Goal: Task Accomplishment & Management: Complete application form

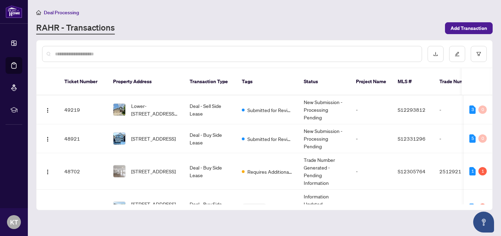
click at [222, 57] on div at bounding box center [232, 54] width 380 height 16
click at [210, 56] on input "text" at bounding box center [235, 54] width 361 height 8
type input "**********"
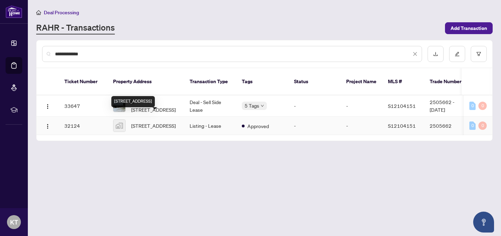
click at [170, 122] on span "[STREET_ADDRESS]" at bounding box center [153, 126] width 44 height 8
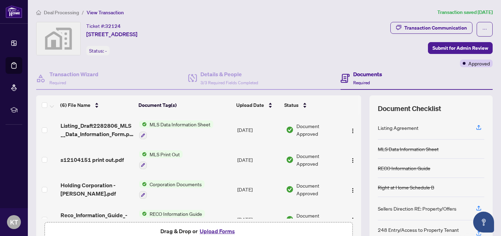
scroll to position [14, 0]
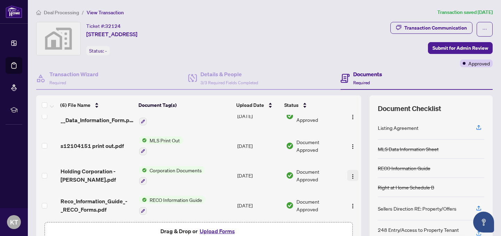
click at [350, 176] on img "button" at bounding box center [353, 176] width 6 height 6
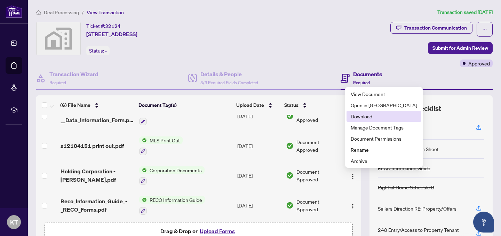
click at [372, 115] on span "Download" at bounding box center [383, 116] width 66 height 8
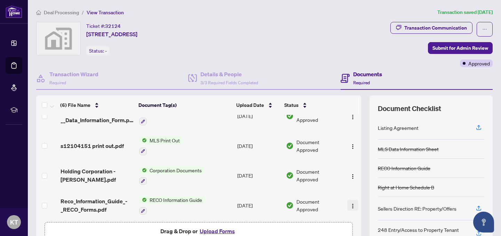
click at [350, 206] on img "button" at bounding box center [353, 206] width 6 height 6
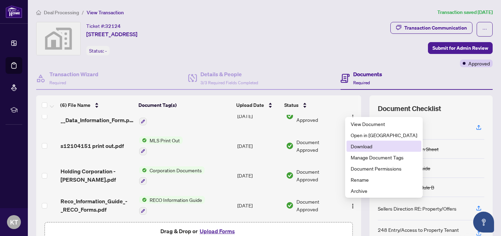
click at [379, 147] on span "Download" at bounding box center [383, 146] width 66 height 8
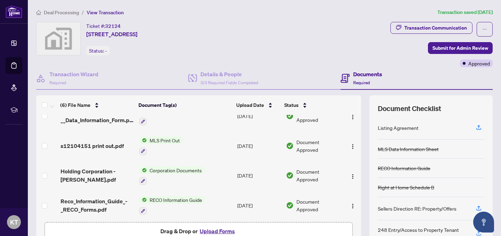
click at [71, 13] on span "Deal Processing" at bounding box center [61, 12] width 35 height 6
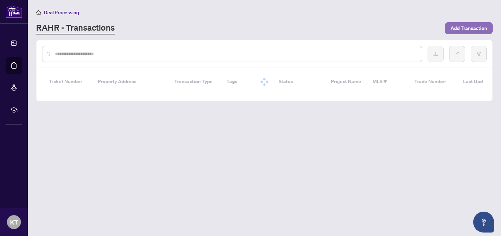
click at [483, 25] on span "Add Transaction" at bounding box center [468, 28] width 36 height 11
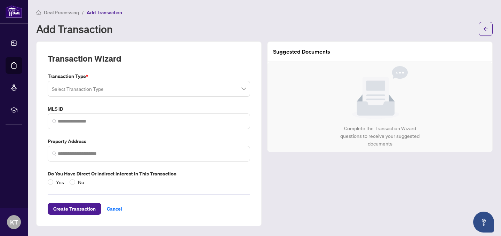
click at [142, 89] on input "search" at bounding box center [146, 89] width 188 height 15
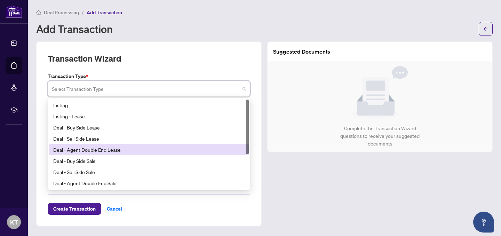
click at [117, 147] on div "Deal - Agent Double End Lease" at bounding box center [148, 150] width 191 height 8
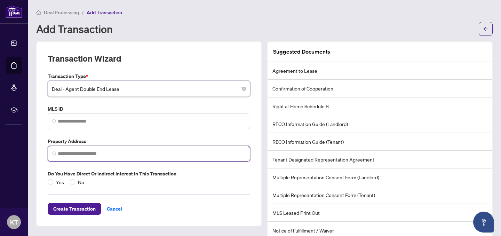
click at [98, 153] on input "search" at bounding box center [152, 153] width 188 height 7
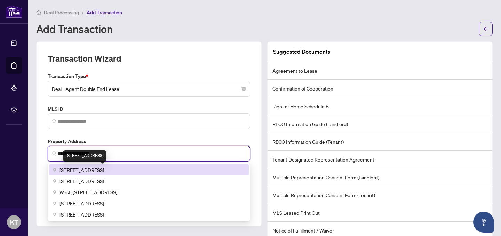
click at [88, 170] on span "[STREET_ADDRESS]" at bounding box center [81, 170] width 44 height 8
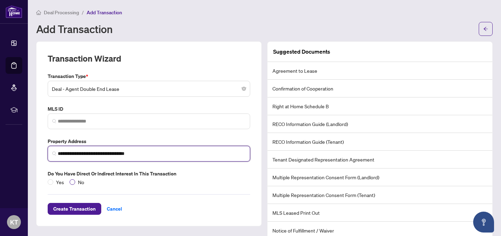
type input "**********"
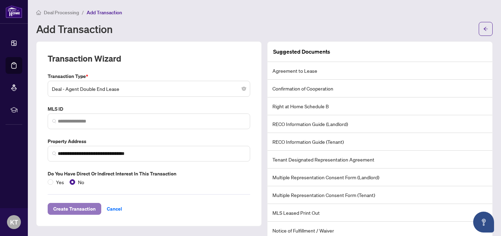
click at [77, 207] on span "Create Transaction" at bounding box center [74, 208] width 42 height 11
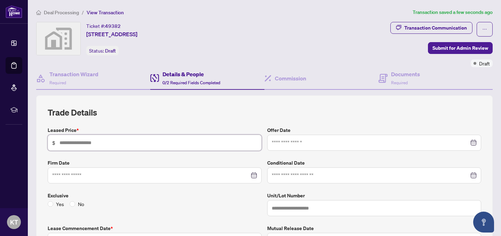
click at [173, 144] on input "text" at bounding box center [157, 143] width 197 height 8
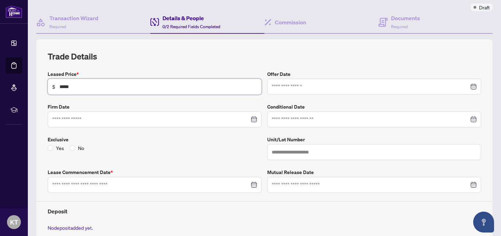
scroll to position [62, 0]
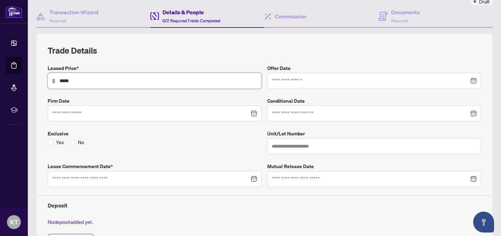
type input "*****"
click at [193, 176] on input at bounding box center [150, 179] width 197 height 8
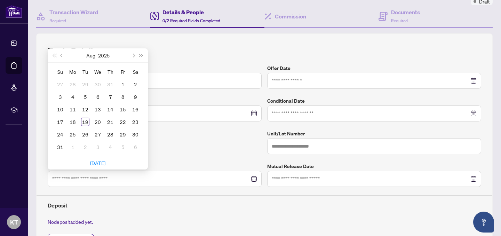
click at [135, 55] on span "Next month (PageDown)" at bounding box center [132, 55] width 3 height 3
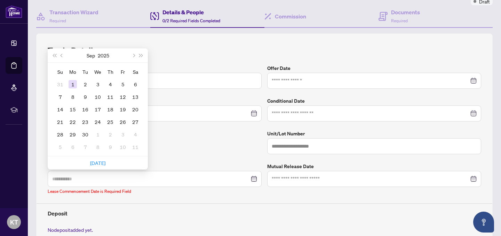
type input "**********"
click at [68, 84] on div "1" at bounding box center [72, 84] width 8 height 8
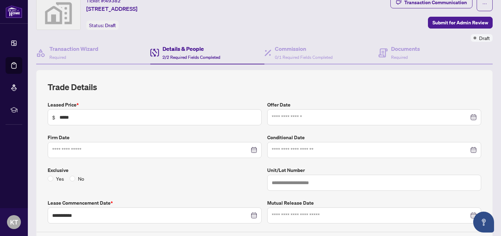
scroll to position [13, 0]
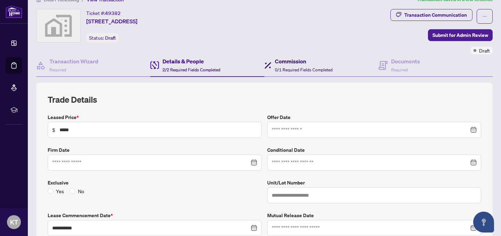
click at [298, 60] on h4 "Commission" at bounding box center [304, 61] width 58 height 8
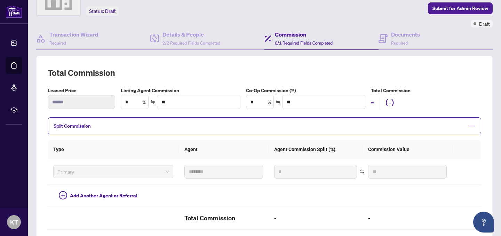
scroll to position [42, 0]
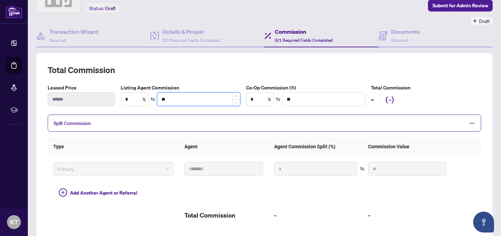
click at [211, 97] on input "**" at bounding box center [198, 98] width 82 height 13
type input "****"
type input "**"
type input "****"
type input "***"
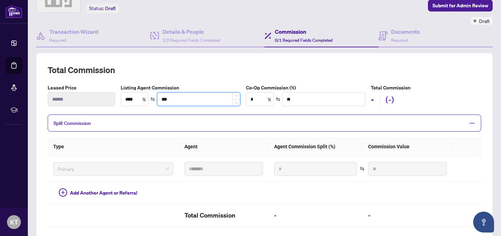
type input "***"
type input "****"
type input "*****"
type input "*******"
type input "*****"
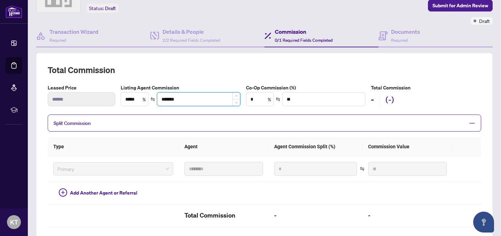
type input "********"
type input "****"
type input "*********"
click at [218, 62] on div "Total Commission Leased Price ****** Listing Agent Commission **** % ********* …" at bounding box center [264, 165] width 456 height 224
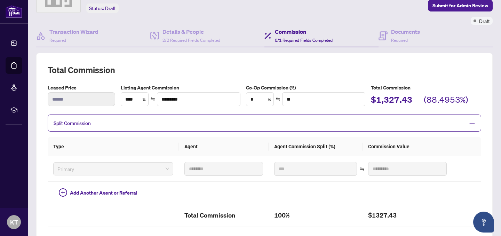
type input "***"
type input "*********"
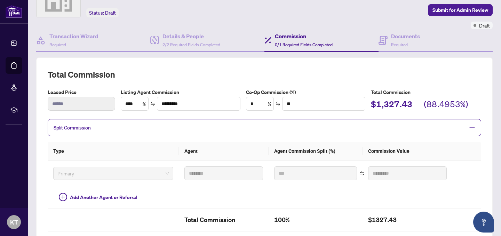
scroll to position [0, 0]
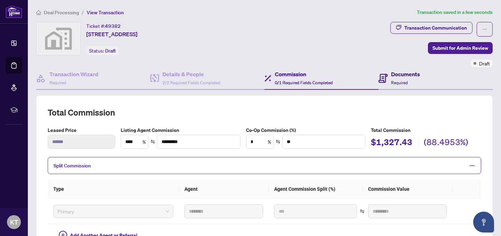
click at [398, 78] on div "Documents Required" at bounding box center [405, 78] width 29 height 16
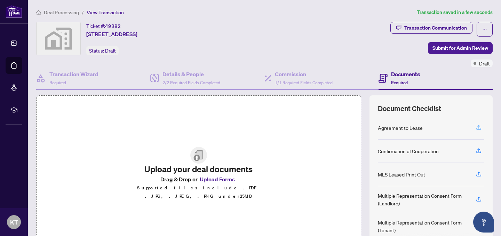
click at [479, 126] on icon "button" at bounding box center [478, 126] width 3 height 3
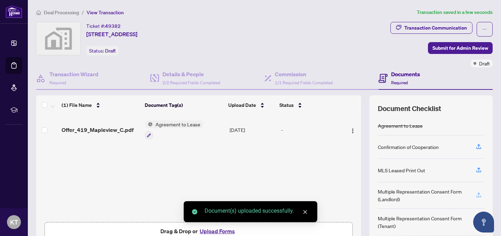
click at [478, 193] on icon "button" at bounding box center [478, 193] width 3 height 3
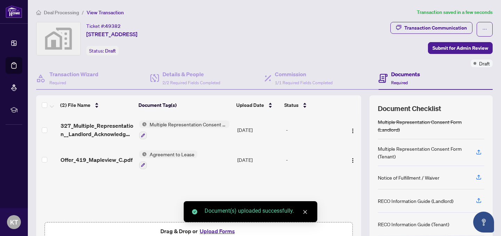
scroll to position [73, 0]
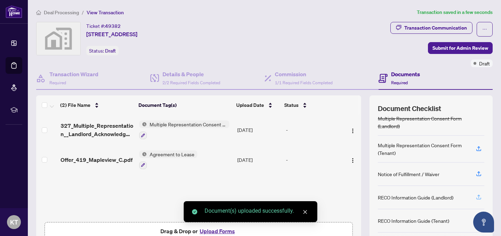
click at [476, 196] on icon "button" at bounding box center [478, 197] width 6 height 6
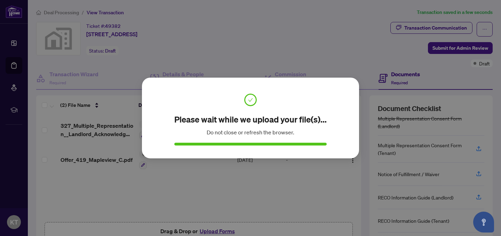
click at [339, 31] on div "Please wait while we upload your file(s)... Do not close or refresh the browser…" at bounding box center [250, 118] width 501 height 236
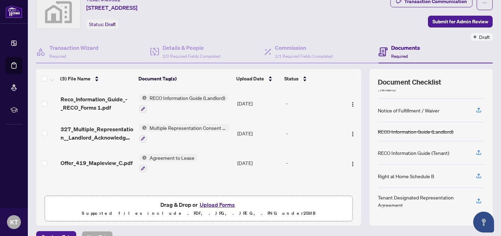
scroll to position [34, 0]
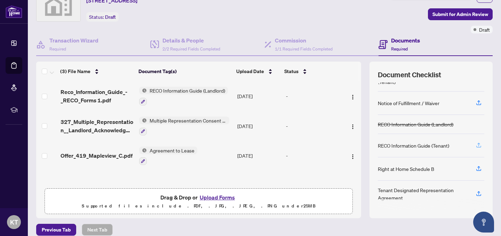
click at [478, 147] on icon "button" at bounding box center [478, 145] width 6 height 6
click at [480, 146] on icon "button" at bounding box center [478, 146] width 5 height 2
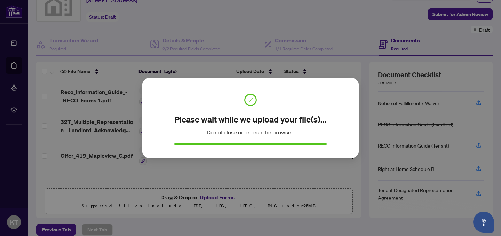
click at [490, 188] on div "Please wait while we upload your file(s)... Do not close or refresh the browser…" at bounding box center [250, 118] width 501 height 236
click at [492, 188] on div "Please wait while we upload your file(s)... Do not close or refresh the browser…" at bounding box center [250, 118] width 501 height 236
click at [363, 167] on div "Please wait while we upload your file(s)... Do not close or refresh the browser…" at bounding box center [250, 118] width 501 height 236
click at [490, 182] on div "Please wait while we upload your file(s)... Do not close or refresh the browser…" at bounding box center [250, 118] width 501 height 236
click at [307, 124] on h2 "Please wait while we upload your file(s)..." at bounding box center [250, 119] width 152 height 11
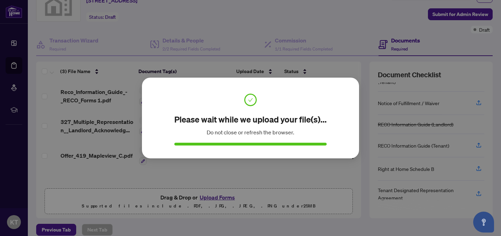
click at [324, 99] on div "Please wait while we upload your file(s)... Do not close or refresh the browser." at bounding box center [250, 118] width 195 height 58
click at [392, 115] on div "Please wait while we upload your file(s)... Do not close or refresh the browser…" at bounding box center [250, 118] width 501 height 236
click at [384, 114] on div "Please wait while we upload your file(s)... Do not close or refresh the browser…" at bounding box center [250, 118] width 501 height 236
click at [385, 114] on div "Please wait while we upload your file(s)... Do not close or refresh the browser…" at bounding box center [250, 118] width 501 height 236
click at [334, 112] on div "Please wait while we upload your file(s)... Do not close or refresh the browser." at bounding box center [250, 118] width 195 height 58
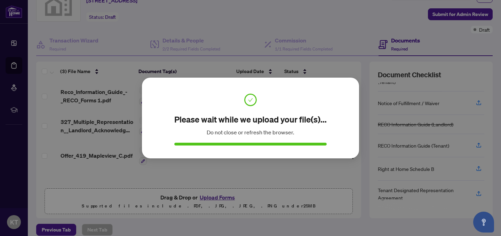
click at [333, 104] on div "Please wait while we upload your file(s)... Do not close or refresh the browser." at bounding box center [250, 118] width 195 height 58
drag, startPoint x: 333, startPoint y: 104, endPoint x: 333, endPoint y: 65, distance: 39.3
click at [333, 104] on div "Please wait while we upload your file(s)... Do not close or refresh the browser." at bounding box center [250, 118] width 195 height 58
drag, startPoint x: 332, startPoint y: 51, endPoint x: 334, endPoint y: 58, distance: 7.2
click at [334, 58] on div "Please wait while we upload your file(s)... Do not close or refresh the browser…" at bounding box center [250, 118] width 501 height 236
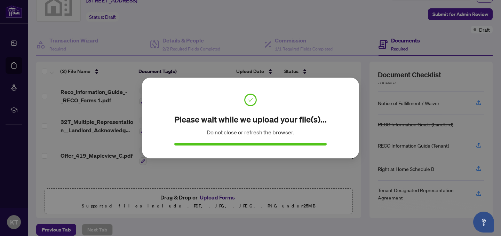
click at [340, 97] on div "Please wait while we upload your file(s)... Do not close or refresh the browser." at bounding box center [250, 118] width 195 height 58
click at [339, 98] on div "Please wait while we upload your file(s)... Do not close or refresh the browser." at bounding box center [250, 118] width 195 height 58
click at [423, 114] on div "Please wait while we upload your file(s)... Do not close or refresh the browser…" at bounding box center [250, 118] width 501 height 236
click at [357, 15] on div "Please wait while we upload your file(s)... Do not close or refresh the browser…" at bounding box center [250, 118] width 501 height 236
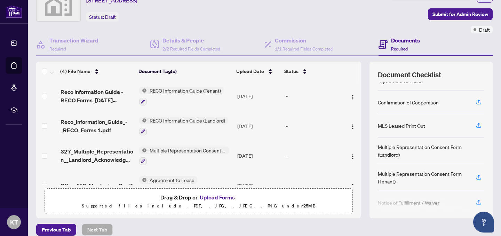
scroll to position [13, 0]
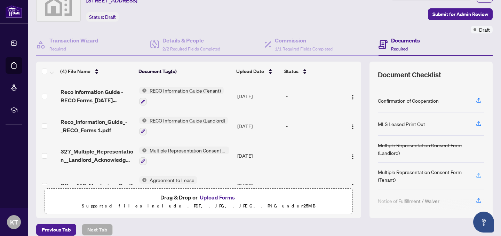
click at [478, 177] on icon "button" at bounding box center [478, 177] width 5 height 2
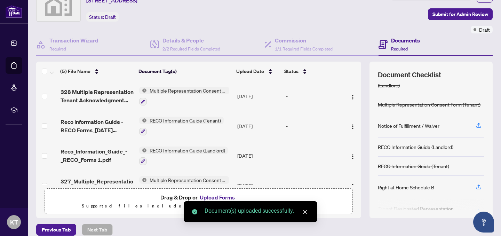
scroll to position [98, 0]
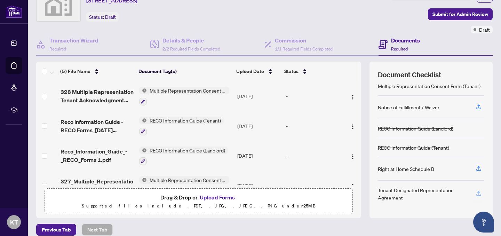
click at [478, 190] on icon "button" at bounding box center [478, 193] width 6 height 6
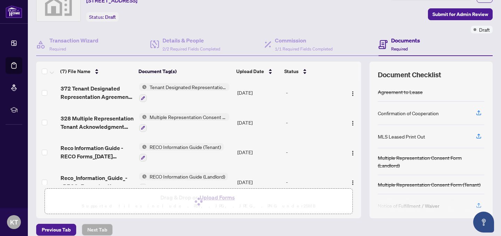
scroll to position [0, 0]
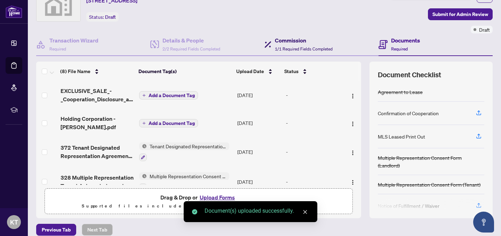
click at [305, 46] on span "1/1 Required Fields Completed" at bounding box center [304, 48] width 58 height 5
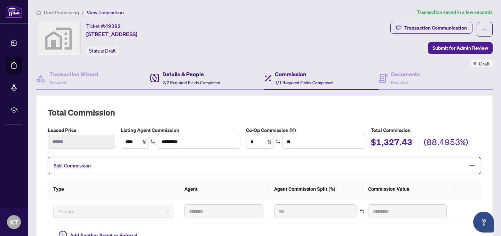
click at [210, 82] on span "2/2 Required Fields Completed" at bounding box center [191, 82] width 58 height 5
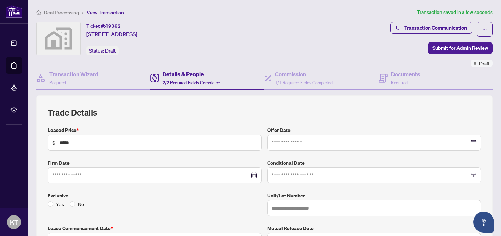
type input "**********"
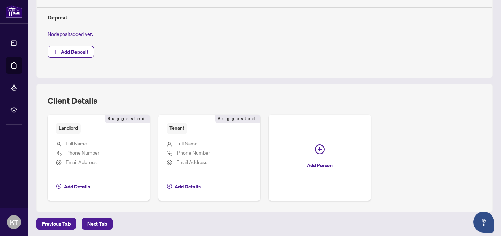
scroll to position [250, 0]
click at [87, 54] on span "Add Deposit" at bounding box center [74, 51] width 27 height 11
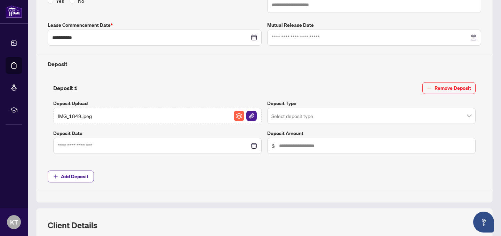
scroll to position [0, 0]
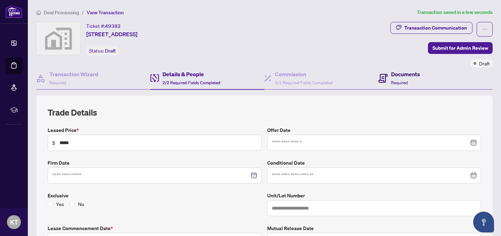
click at [401, 80] on span "Required" at bounding box center [399, 82] width 17 height 5
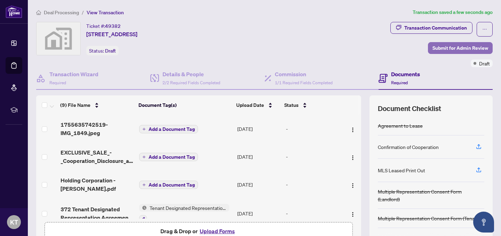
click at [450, 48] on span "Submit for Admin Review" at bounding box center [460, 47] width 56 height 11
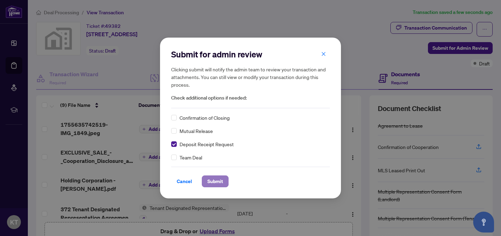
click at [217, 182] on span "Submit" at bounding box center [215, 181] width 16 height 11
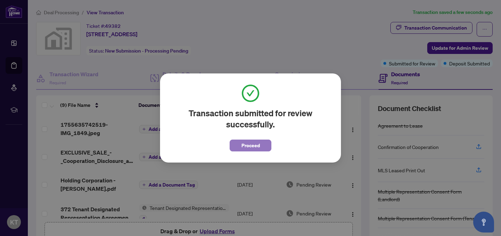
click at [255, 141] on span "Proceed" at bounding box center [250, 145] width 18 height 11
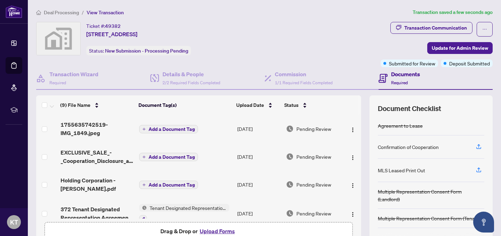
click at [58, 13] on span "Deal Processing" at bounding box center [61, 12] width 35 height 6
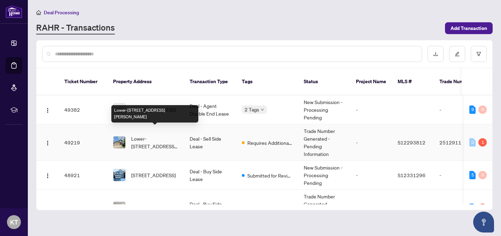
click at [164, 136] on span "Lower-[STREET_ADDRESS][PERSON_NAME]" at bounding box center [154, 142] width 47 height 15
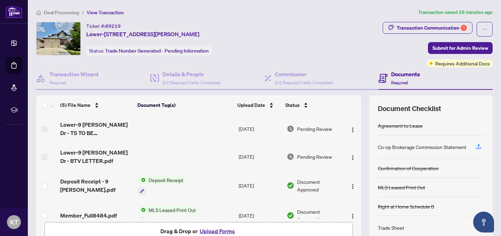
click at [66, 13] on span "Deal Processing" at bounding box center [61, 12] width 35 height 6
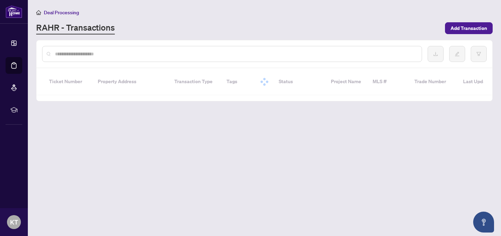
click at [222, 52] on input "text" at bounding box center [235, 54] width 361 height 8
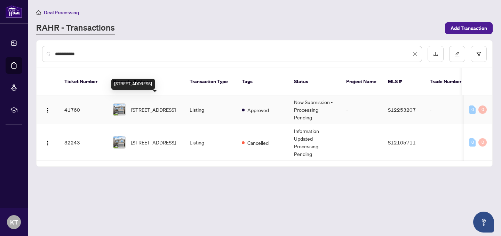
type input "**********"
click at [164, 106] on span "[STREET_ADDRESS]" at bounding box center [153, 110] width 44 height 8
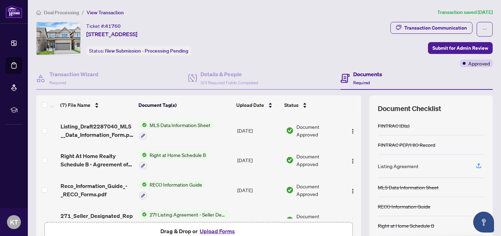
scroll to position [30, 0]
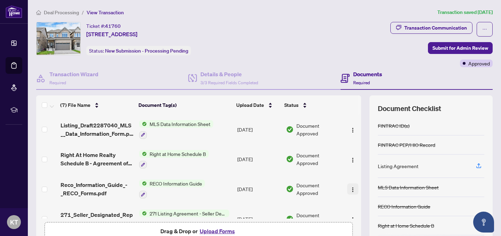
click at [350, 187] on img "button" at bounding box center [353, 190] width 6 height 6
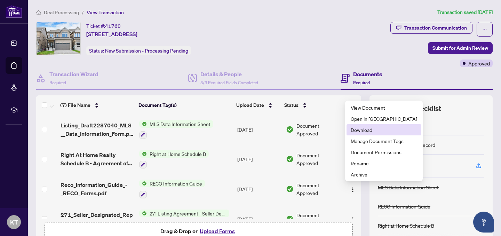
click at [379, 130] on span "Download" at bounding box center [383, 130] width 66 height 8
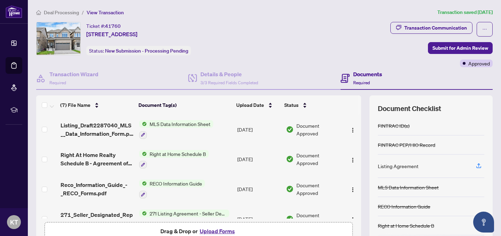
click at [60, 12] on span "Deal Processing" at bounding box center [61, 12] width 35 height 6
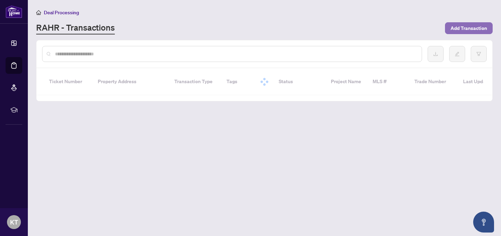
click at [463, 26] on span "Add Transaction" at bounding box center [468, 28] width 36 height 11
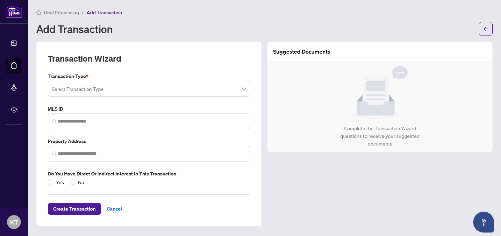
click at [156, 88] on input "search" at bounding box center [146, 89] width 188 height 15
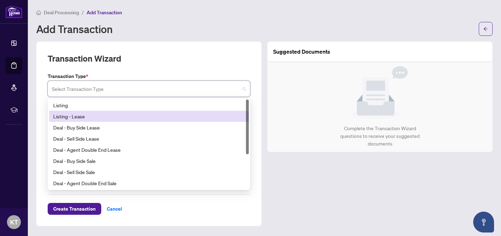
click at [114, 116] on div "Listing - Lease" at bounding box center [148, 116] width 191 height 8
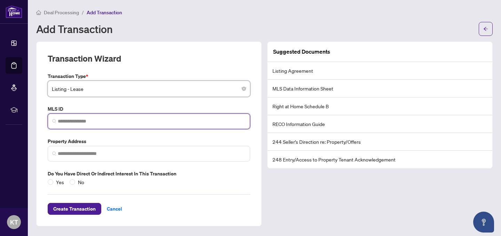
click at [103, 122] on input "search" at bounding box center [152, 120] width 188 height 7
paste input "*********"
type input "*********"
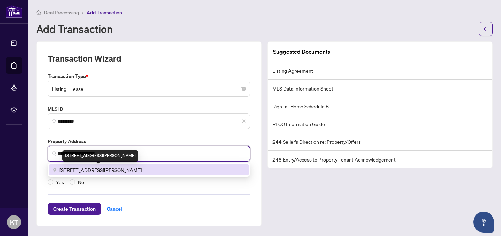
click at [103, 168] on span "[STREET_ADDRESS][PERSON_NAME]" at bounding box center [100, 170] width 82 height 8
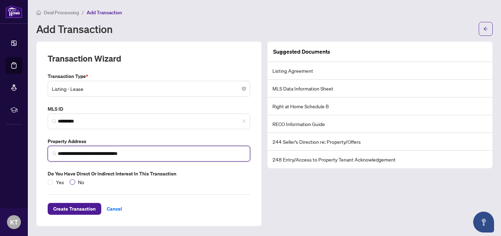
type input "**********"
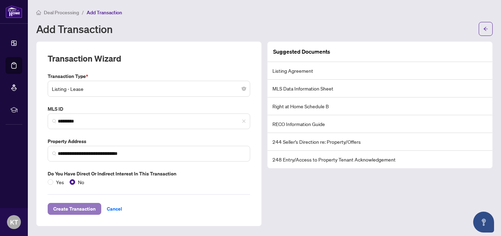
click at [75, 208] on span "Create Transaction" at bounding box center [74, 208] width 42 height 11
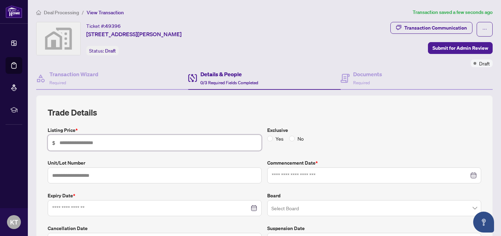
click at [186, 143] on input "text" at bounding box center [157, 143] width 197 height 8
type input "*****"
click at [354, 175] on input at bounding box center [369, 175] width 197 height 8
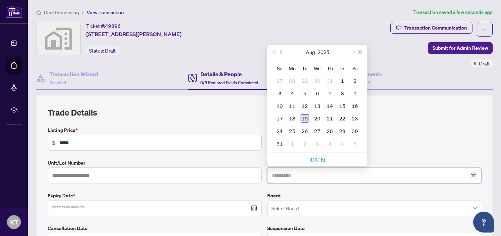
type input "**********"
click at [305, 116] on div "19" at bounding box center [304, 118] width 8 height 8
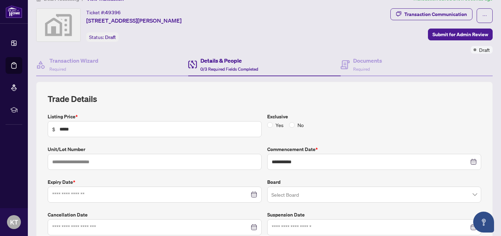
scroll to position [29, 0]
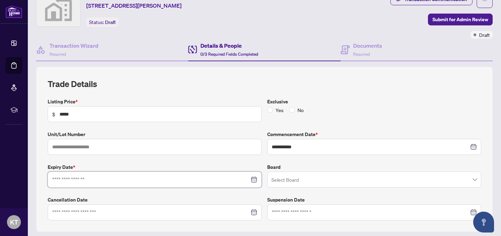
click at [227, 180] on input at bounding box center [150, 180] width 197 height 8
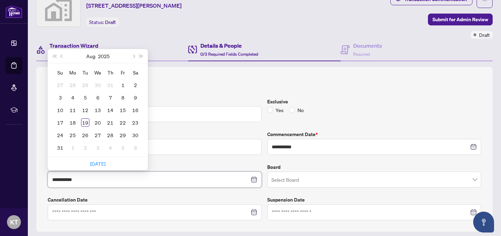
type input "**********"
click at [132, 54] on button "Next month (PageDown)" at bounding box center [133, 56] width 8 height 14
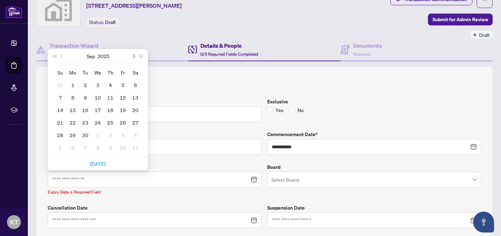
click at [132, 54] on span "Next month (PageDown)" at bounding box center [132, 55] width 3 height 3
type input "**********"
click at [62, 122] on div "19" at bounding box center [60, 122] width 8 height 8
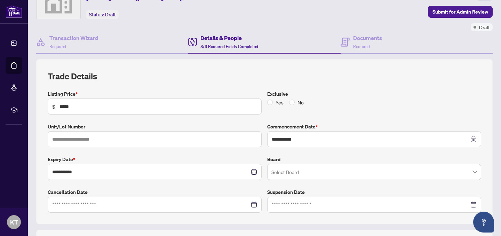
scroll to position [35, 0]
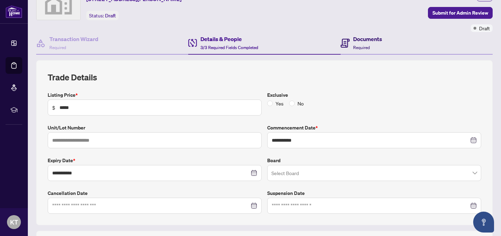
click at [380, 41] on h4 "Documents" at bounding box center [367, 39] width 29 height 8
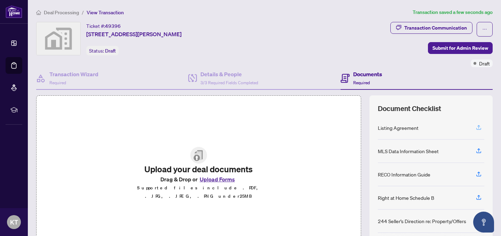
click at [477, 124] on icon "button" at bounding box center [478, 127] width 6 height 6
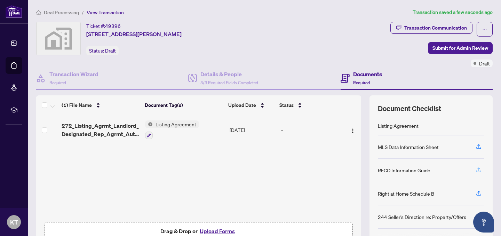
click at [478, 170] on icon "button" at bounding box center [478, 168] width 3 height 3
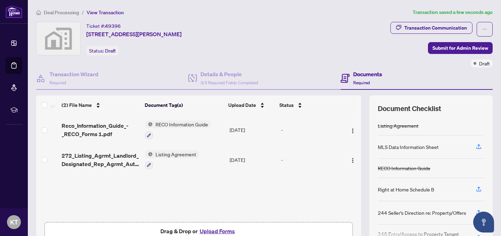
scroll to position [10, 0]
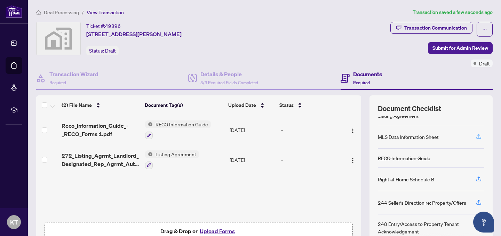
click at [475, 136] on icon "button" at bounding box center [478, 136] width 6 height 6
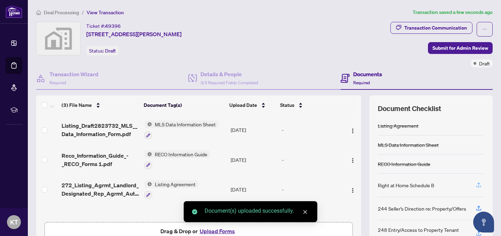
click at [477, 182] on icon "button" at bounding box center [478, 184] width 6 height 6
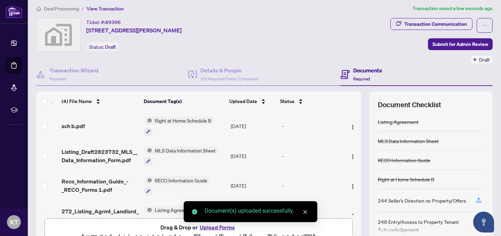
scroll to position [0, 0]
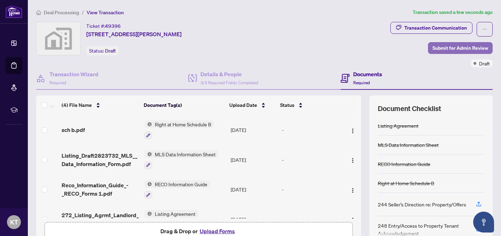
click at [443, 48] on span "Submit for Admin Review" at bounding box center [460, 47] width 56 height 11
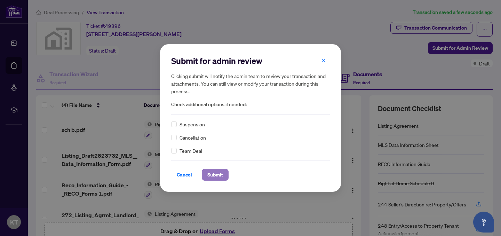
click at [218, 173] on span "Submit" at bounding box center [215, 174] width 16 height 11
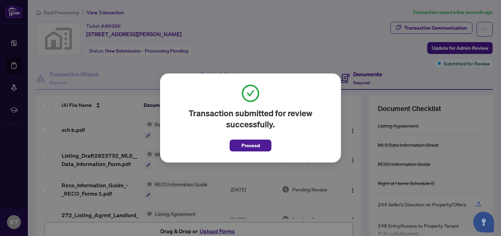
click at [252, 151] on div "Transaction submitted for review successfully. Proceed Cancel OK" at bounding box center [250, 117] width 181 height 89
click at [254, 145] on span "Proceed" at bounding box center [250, 145] width 18 height 11
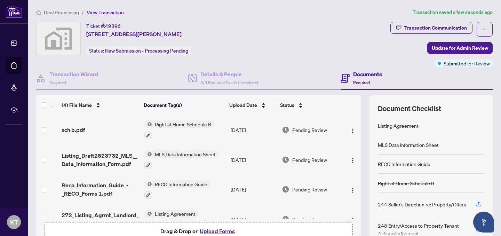
click at [62, 12] on span "Deal Processing" at bounding box center [61, 12] width 35 height 6
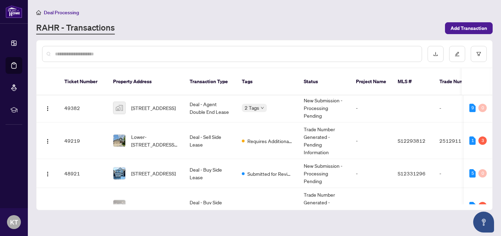
scroll to position [31, 0]
click at [199, 137] on td "Deal - Sell Side Lease" at bounding box center [210, 140] width 52 height 36
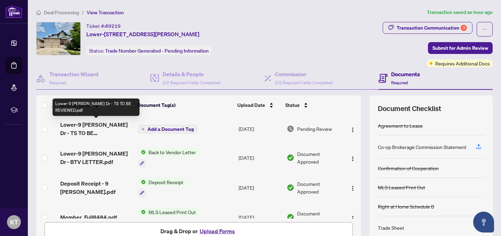
click at [119, 128] on span "Lower-9 [PERSON_NAME] Dr - TS TO BE REVIEWED.pdf" at bounding box center [96, 128] width 72 height 17
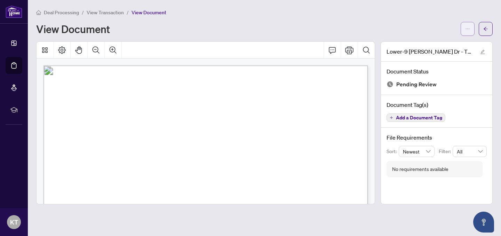
click at [469, 27] on icon "ellipsis" at bounding box center [467, 28] width 5 height 5
click at [443, 42] on span "Download" at bounding box center [442, 44] width 53 height 8
click at [106, 13] on span "View Transaction" at bounding box center [105, 12] width 37 height 6
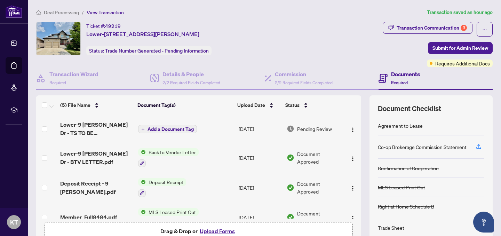
scroll to position [66, 0]
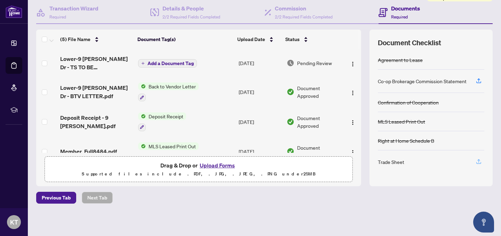
click at [477, 159] on icon "button" at bounding box center [478, 161] width 6 height 6
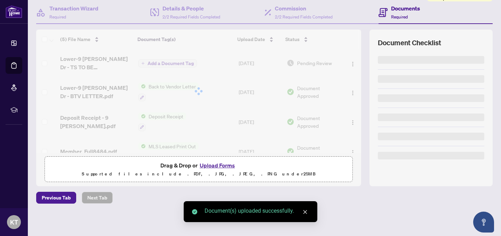
click at [303, 212] on icon "close" at bounding box center [304, 211] width 5 height 5
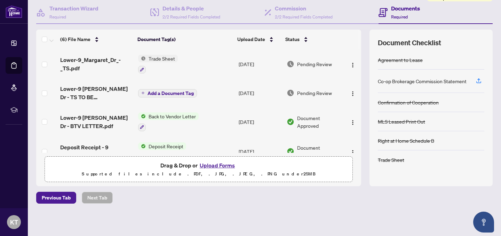
scroll to position [0, 0]
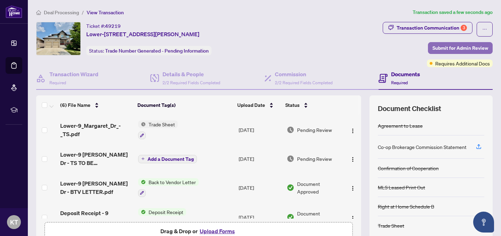
click at [449, 48] on span "Submit for Admin Review" at bounding box center [460, 47] width 56 height 11
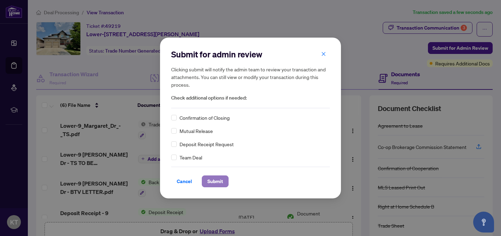
click at [217, 181] on span "Submit" at bounding box center [215, 181] width 16 height 11
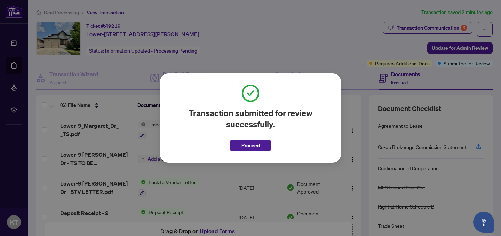
click at [248, 144] on span "Proceed" at bounding box center [250, 145] width 18 height 11
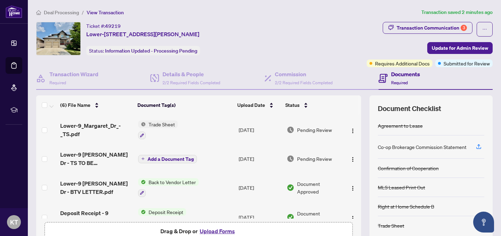
scroll to position [24, 0]
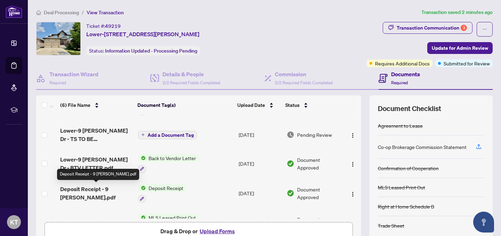
click at [101, 191] on span "Deposit Receipt - 9 [PERSON_NAME].pdf" at bounding box center [96, 193] width 72 height 17
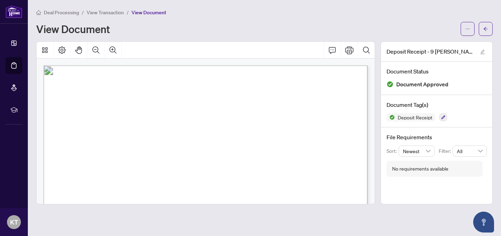
click at [65, 13] on span "Deal Processing" at bounding box center [61, 12] width 35 height 6
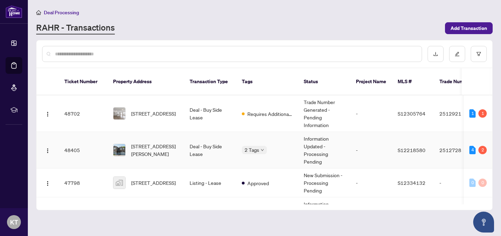
scroll to position [126, 0]
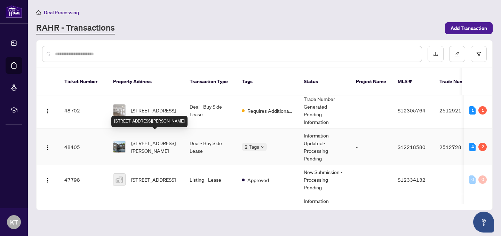
click at [177, 139] on span "[STREET_ADDRESS][PERSON_NAME]" at bounding box center [154, 146] width 47 height 15
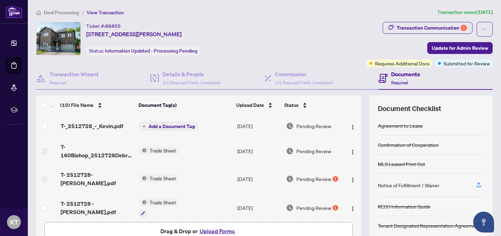
click at [71, 12] on span "Deal Processing" at bounding box center [61, 12] width 35 height 6
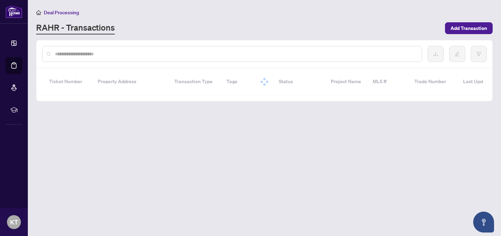
drag, startPoint x: 71, startPoint y: 12, endPoint x: 101, endPoint y: 11, distance: 29.9
click at [102, 11] on div "Deal Processing" at bounding box center [264, 12] width 456 height 8
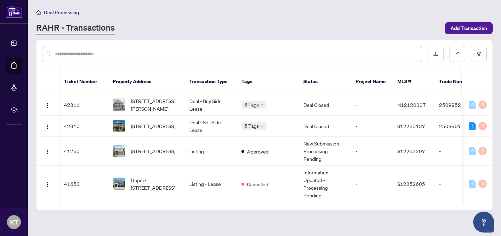
scroll to position [0, 0]
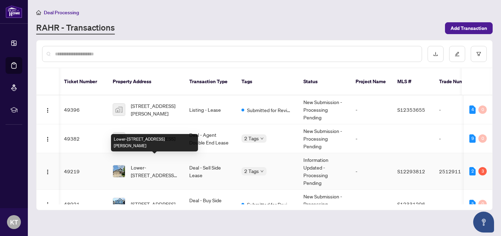
click at [169, 163] on span "Lower-[STREET_ADDRESS][PERSON_NAME]" at bounding box center [154, 170] width 47 height 15
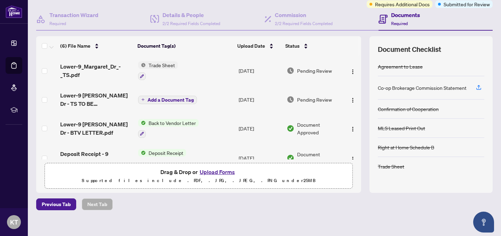
scroll to position [62, 0]
